Goal: Check status: Check status

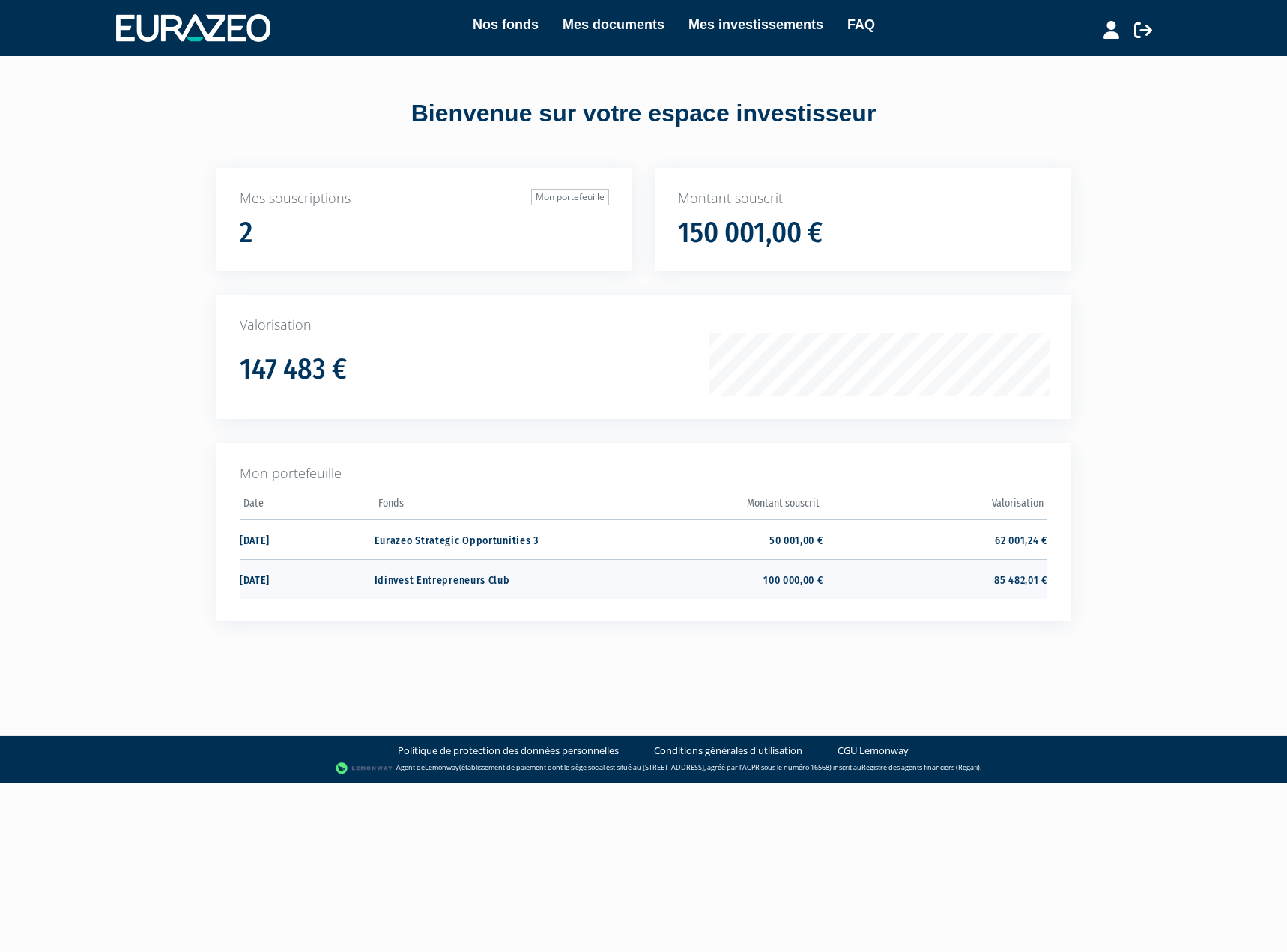
click at [888, 582] on td "85 482,01 €" at bounding box center [935, 578] width 224 height 39
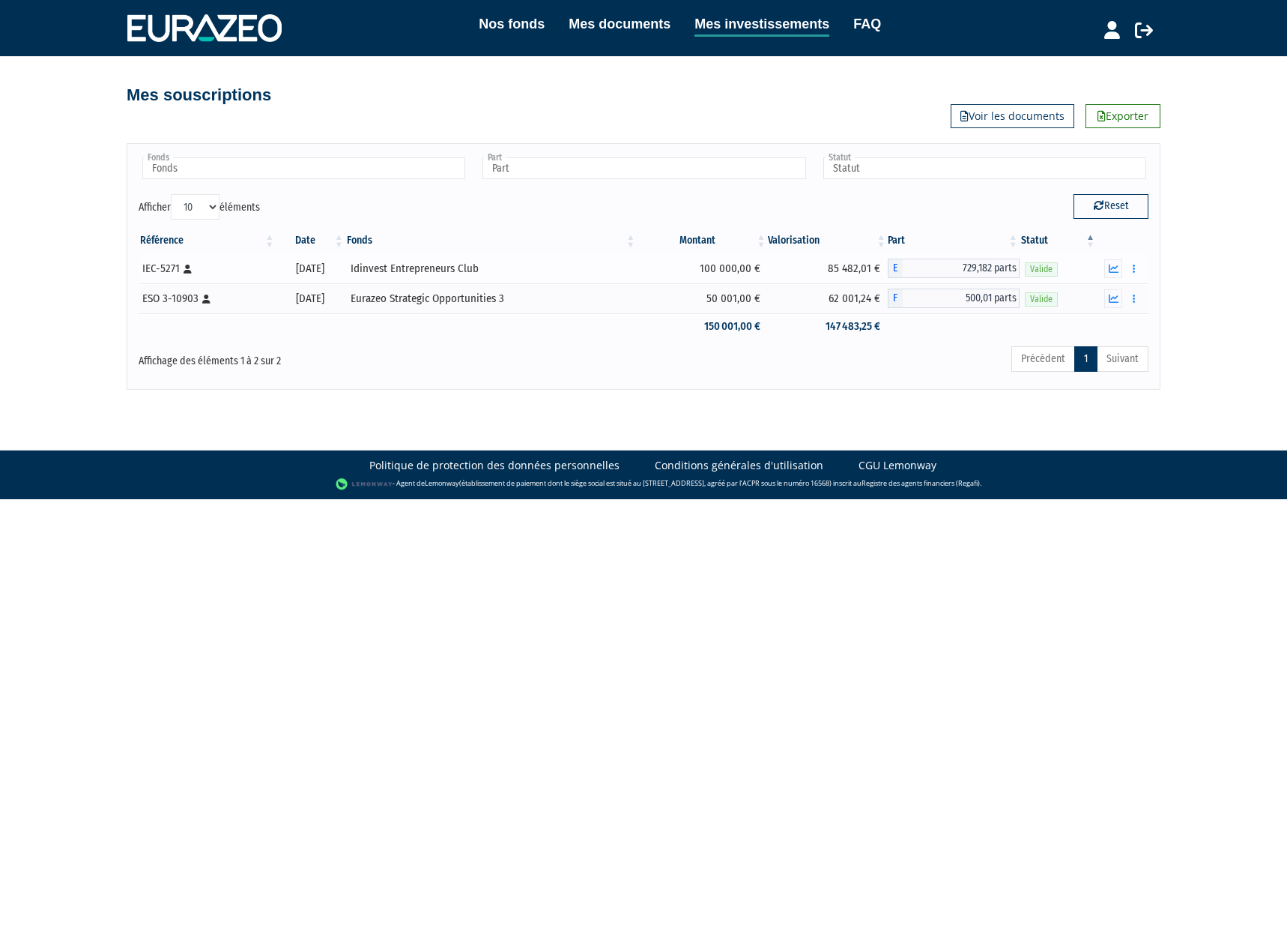
click at [310, 266] on div "30/11/2021" at bounding box center [311, 268] width 60 height 15
click at [317, 269] on div "30/11/2021" at bounding box center [311, 268] width 60 height 15
click at [479, 264] on div "Idinvest Entrepreneurs Club" at bounding box center [491, 268] width 281 height 15
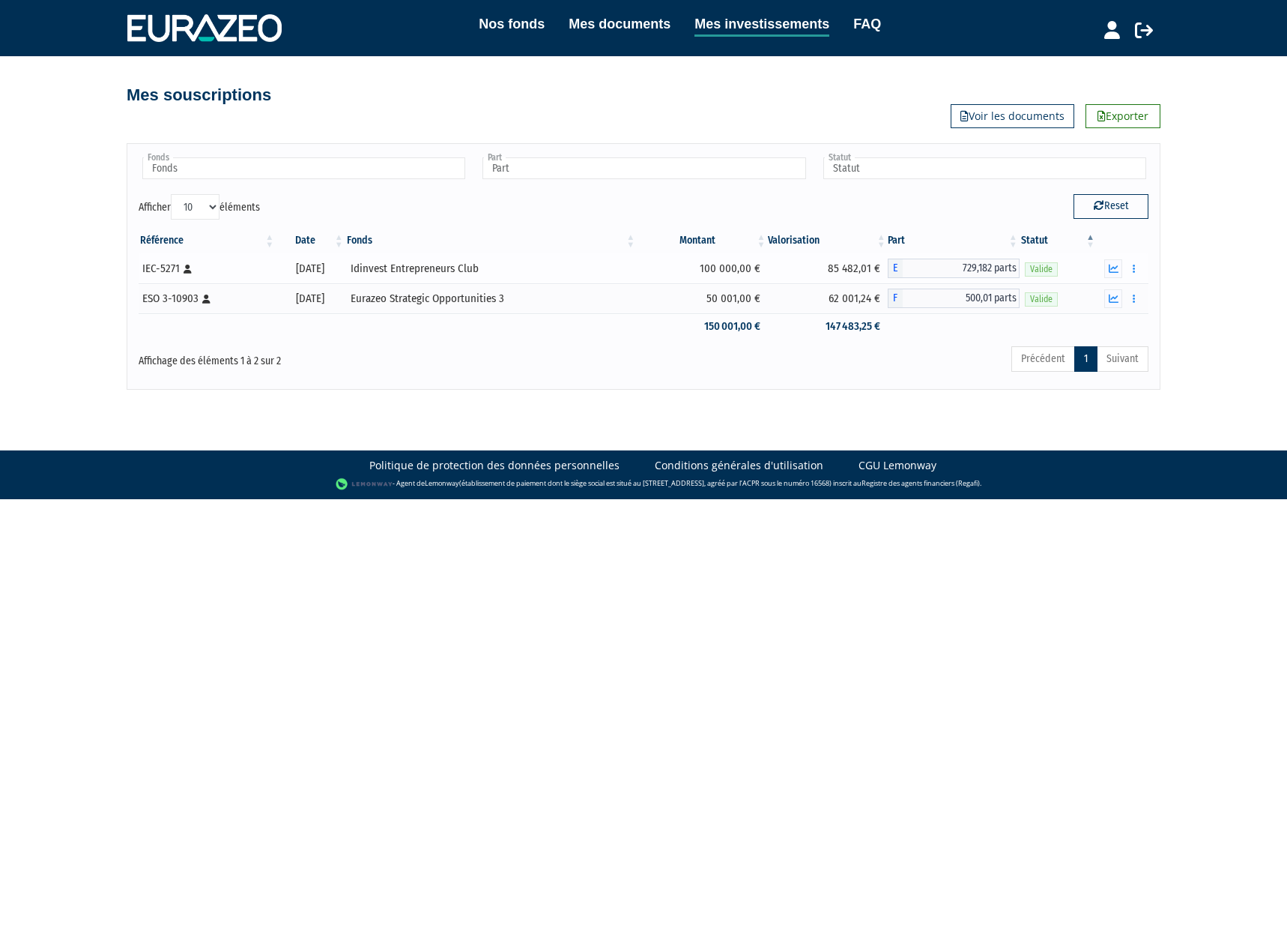
click at [479, 264] on div "Idinvest Entrepreneurs Club" at bounding box center [491, 268] width 281 height 15
click at [463, 264] on div "Idinvest Entrepreneurs Club" at bounding box center [491, 268] width 281 height 15
click at [1115, 270] on icon "button" at bounding box center [1113, 269] width 10 height 10
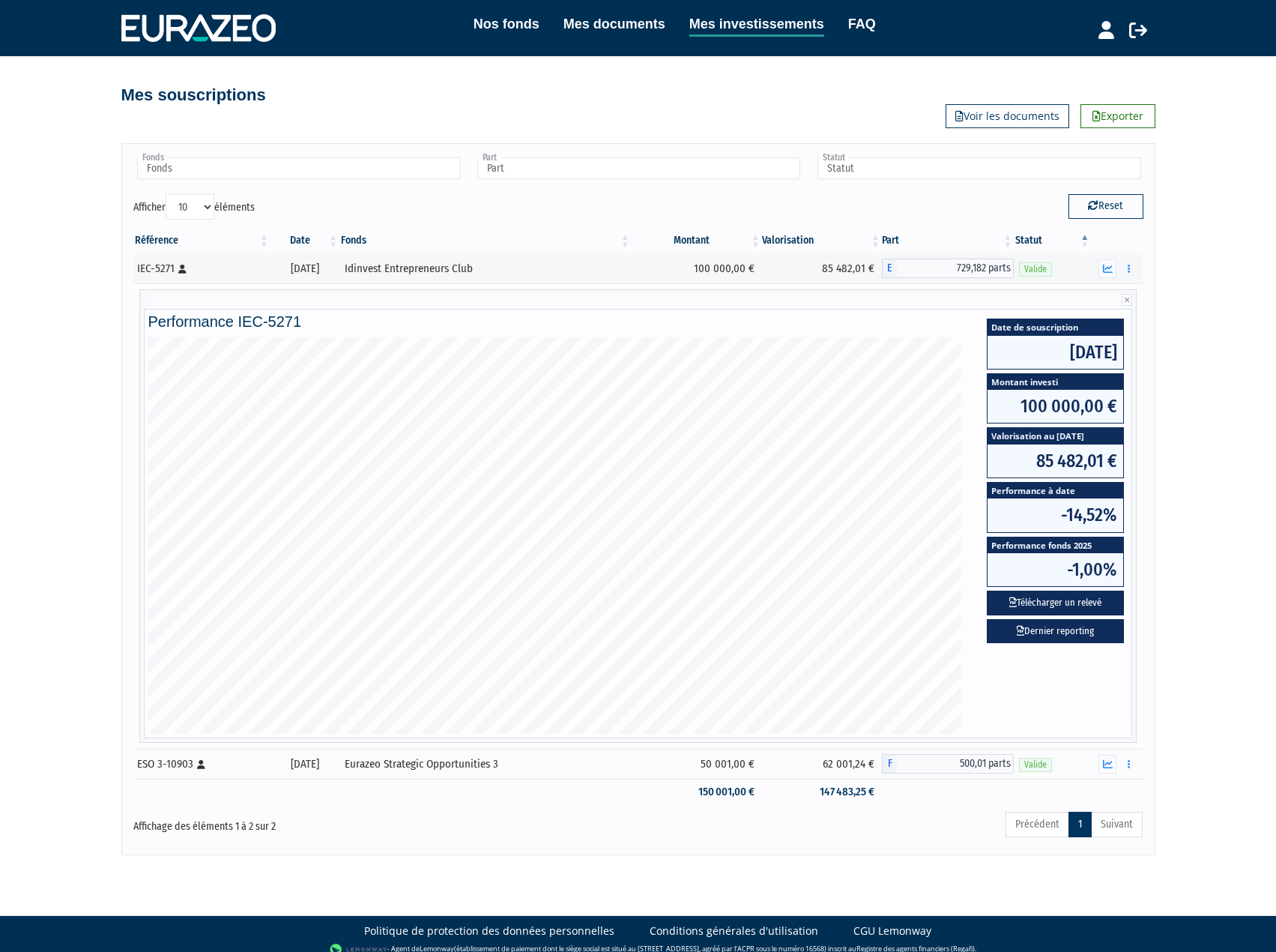
click at [1191, 624] on div "Nos fonds Mes documents Mes investissements FAQ Déconnexion Nos fonds Mes docum…" at bounding box center [638, 427] width 1276 height 855
click at [1198, 554] on div "Nos fonds Mes documents Mes investissements FAQ Déconnexion Nos fonds Mes docum…" at bounding box center [638, 427] width 1276 height 855
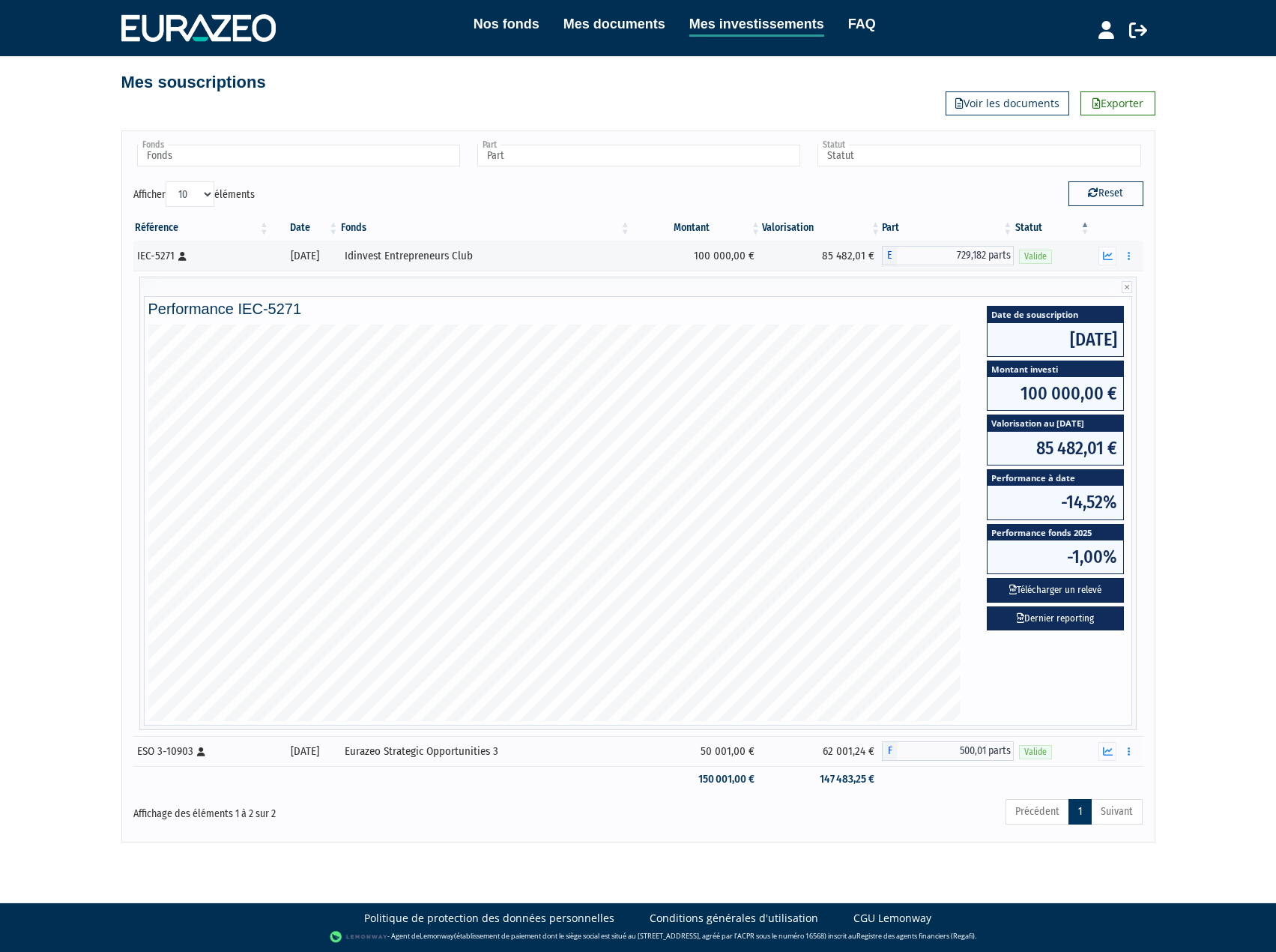
click at [1198, 554] on div "Nos fonds Mes documents Mes investissements FAQ Déconnexion Nos fonds Mes docum…" at bounding box center [638, 415] width 1276 height 855
